Goal: Entertainment & Leisure: Consume media (video, audio)

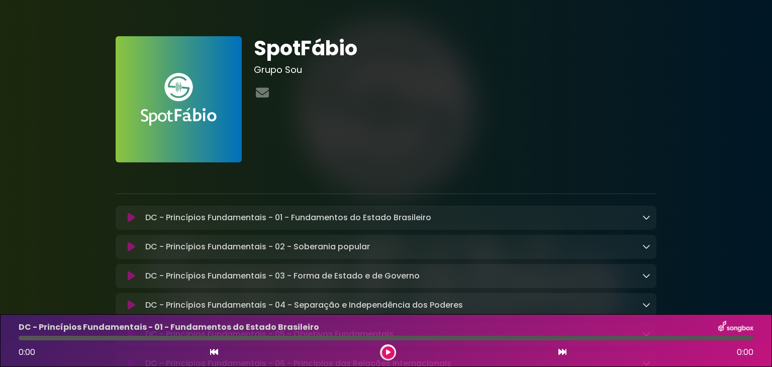
click at [384, 353] on button at bounding box center [388, 352] width 13 height 13
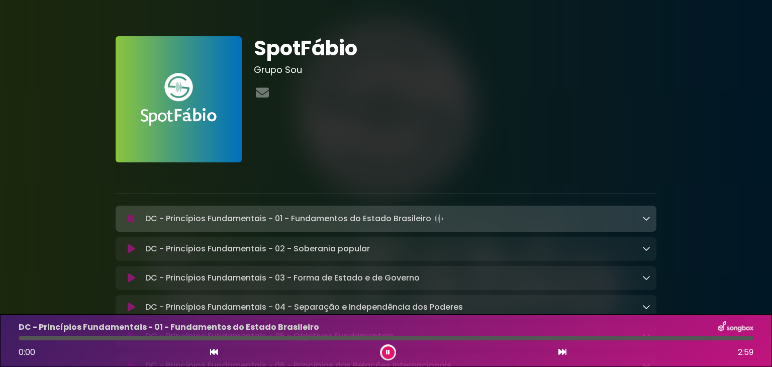
click at [384, 353] on button at bounding box center [388, 352] width 13 height 13
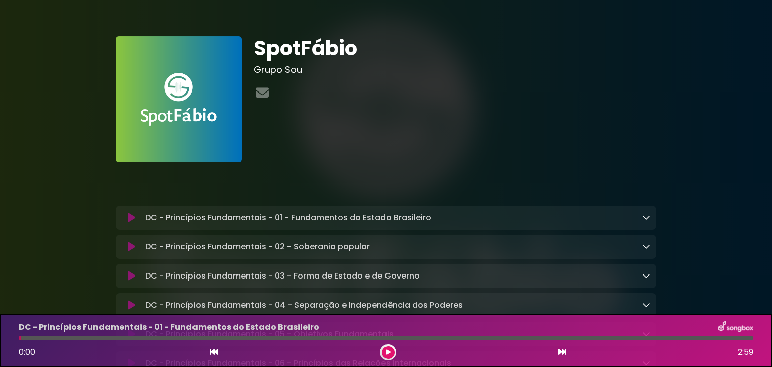
click at [657, 113] on div "SpotFábio Grupo Sou" at bounding box center [455, 99] width 415 height 126
click at [560, 352] on icon at bounding box center [562, 352] width 8 height 8
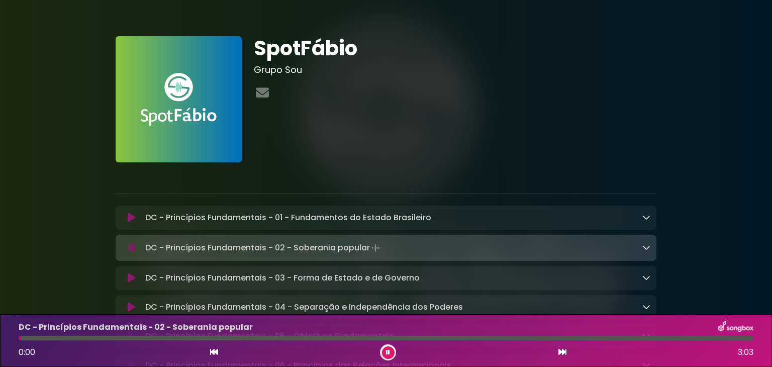
click at [220, 355] on div "0:00 3:03" at bounding box center [386, 352] width 747 height 16
click at [214, 354] on icon at bounding box center [214, 352] width 8 height 8
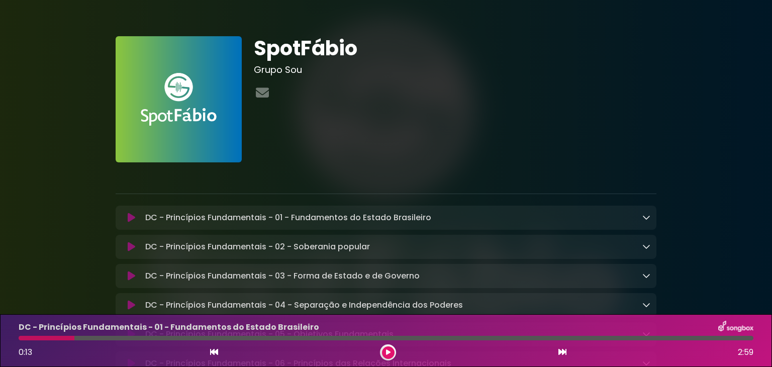
click at [383, 351] on button at bounding box center [388, 352] width 13 height 13
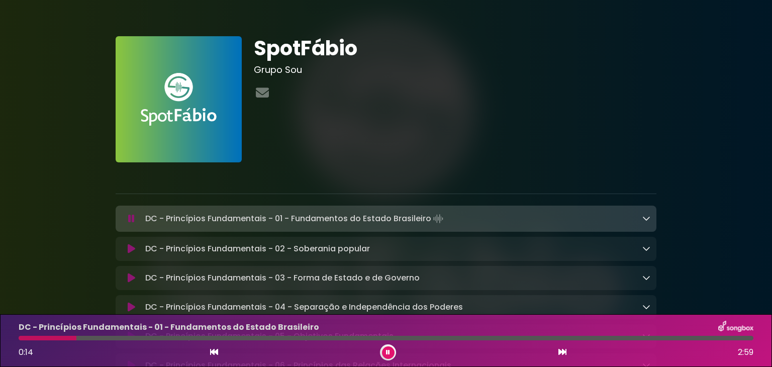
click at [383, 351] on button at bounding box center [388, 352] width 13 height 13
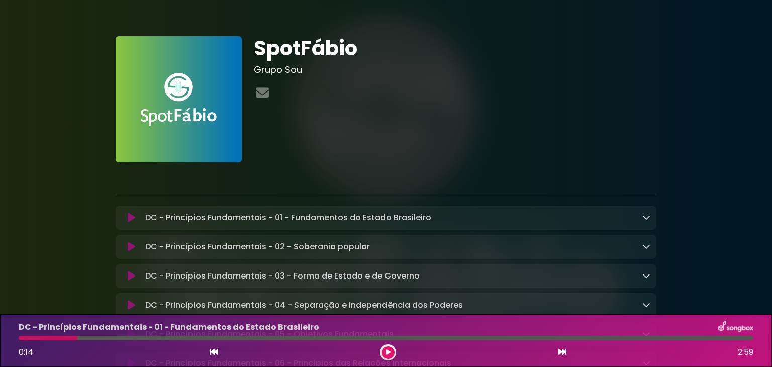
click at [383, 351] on button at bounding box center [388, 352] width 13 height 13
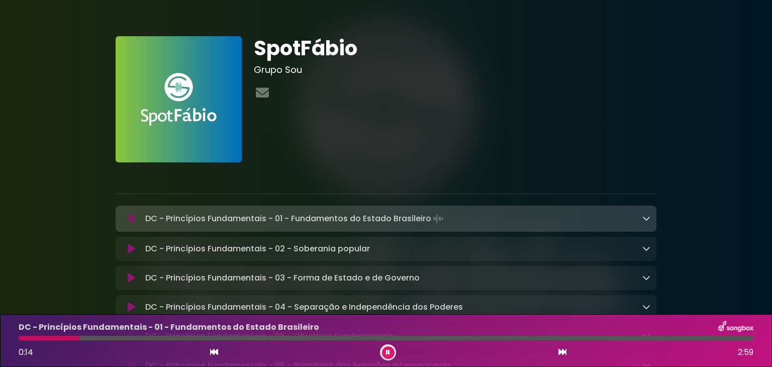
click at [383, 351] on button at bounding box center [388, 352] width 13 height 13
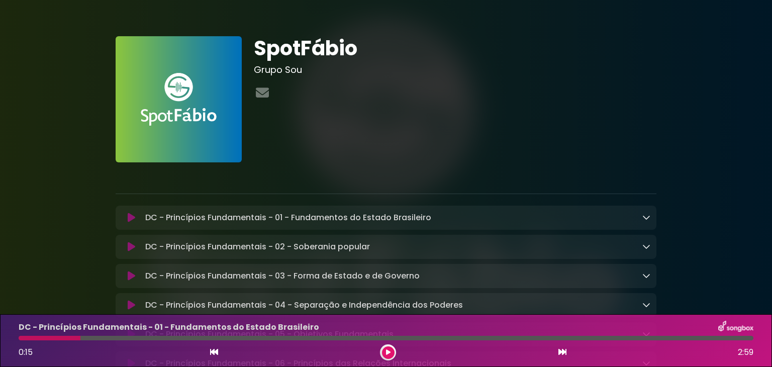
click at [383, 351] on button at bounding box center [388, 352] width 13 height 13
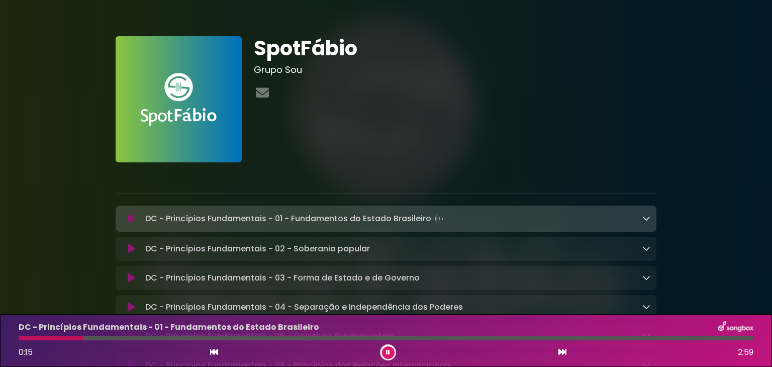
click at [383, 351] on button at bounding box center [388, 352] width 13 height 13
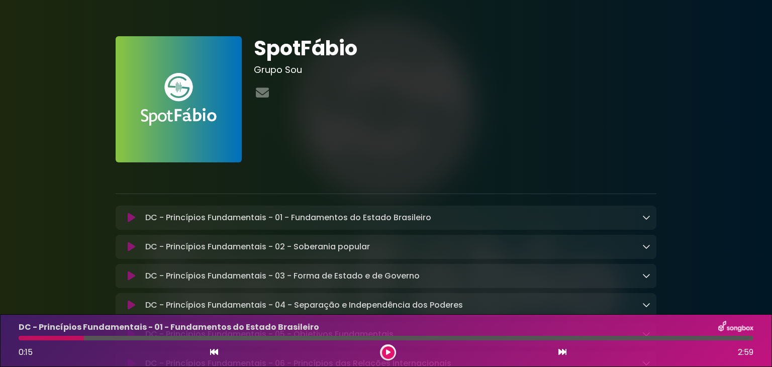
click at [383, 351] on button at bounding box center [388, 352] width 13 height 13
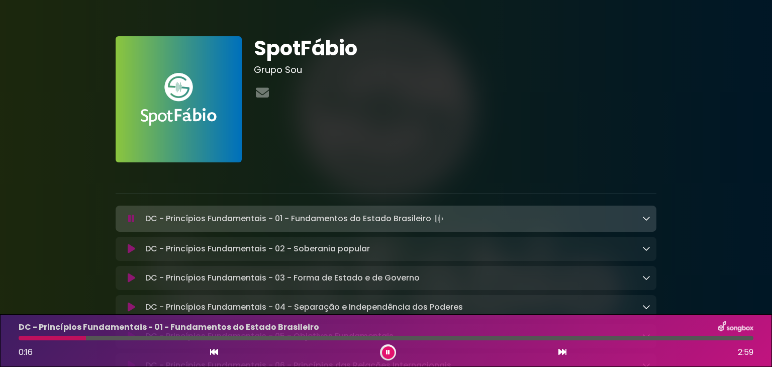
click at [383, 351] on button at bounding box center [388, 352] width 13 height 13
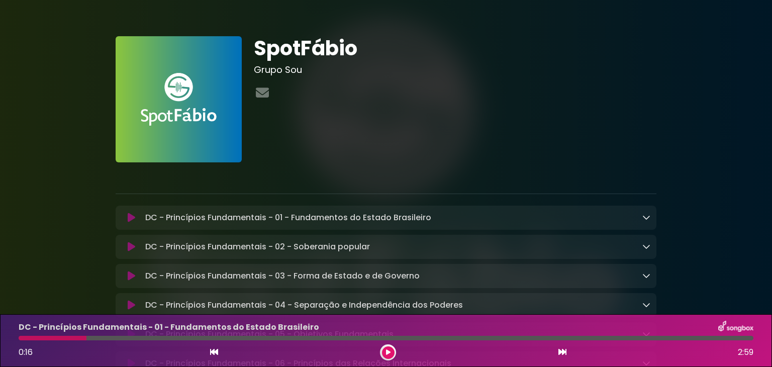
click at [383, 351] on button at bounding box center [388, 352] width 13 height 13
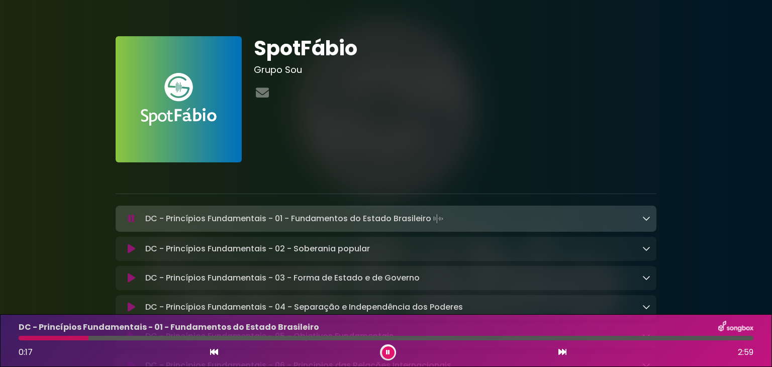
click at [383, 351] on button at bounding box center [388, 352] width 13 height 13
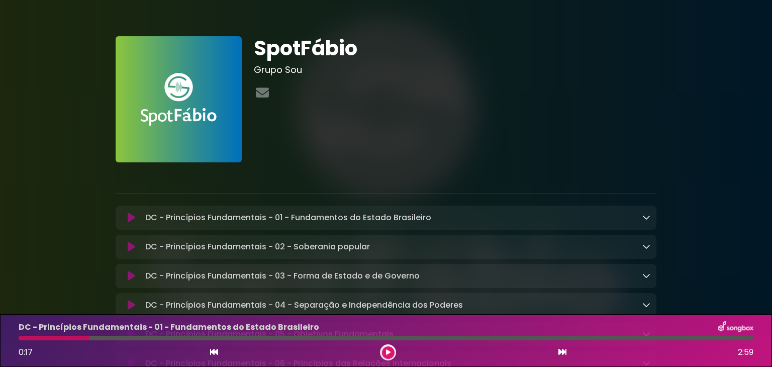
click at [385, 353] on button at bounding box center [388, 352] width 13 height 13
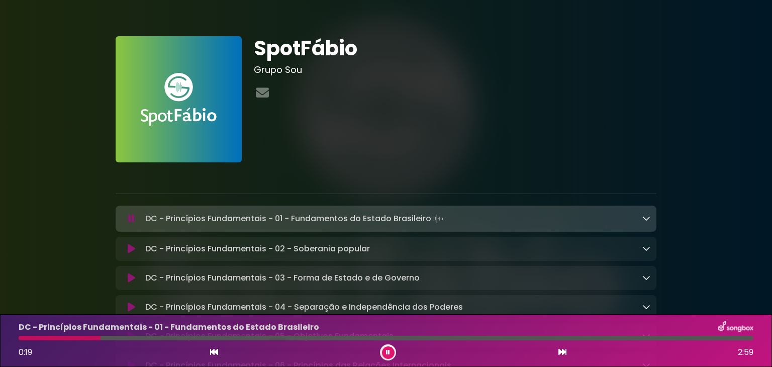
drag, startPoint x: 607, startPoint y: 55, endPoint x: 618, endPoint y: 48, distance: 13.3
click at [607, 55] on h1 "SpotFábio" at bounding box center [455, 48] width 403 height 24
